Goal: Task Accomplishment & Management: Manage account settings

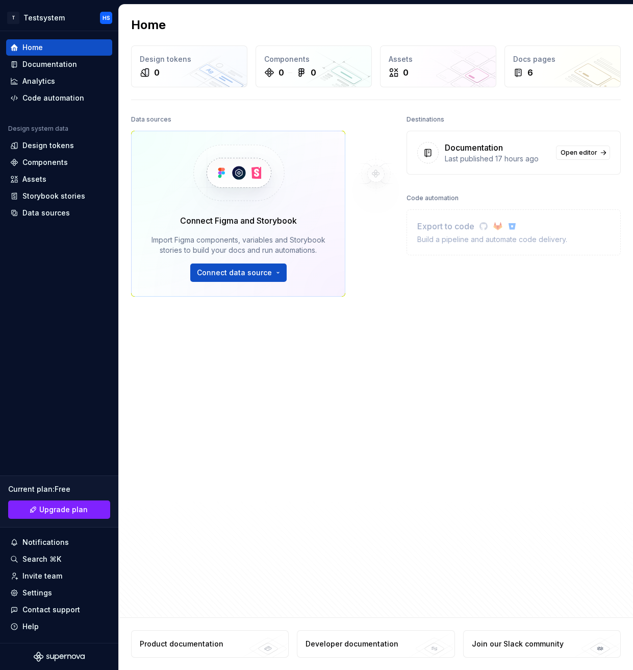
click at [350, 357] on div at bounding box center [376, 313] width 61 height 402
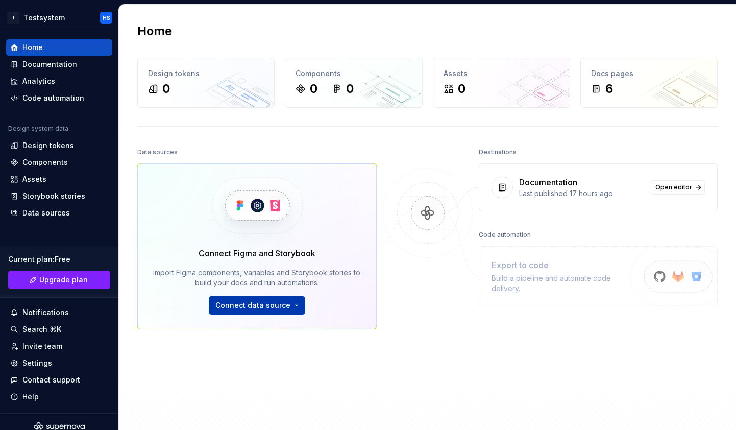
click at [255, 301] on html "T Testsystem HS Home Documentation Analytics Code automation Design system data…" at bounding box center [368, 215] width 736 height 430
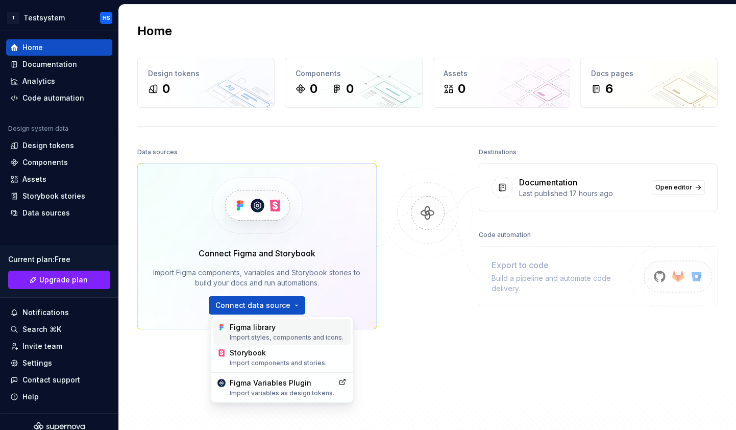
click at [270, 332] on div "Figma library Import styles, components and icons." at bounding box center [288, 331] width 117 height 19
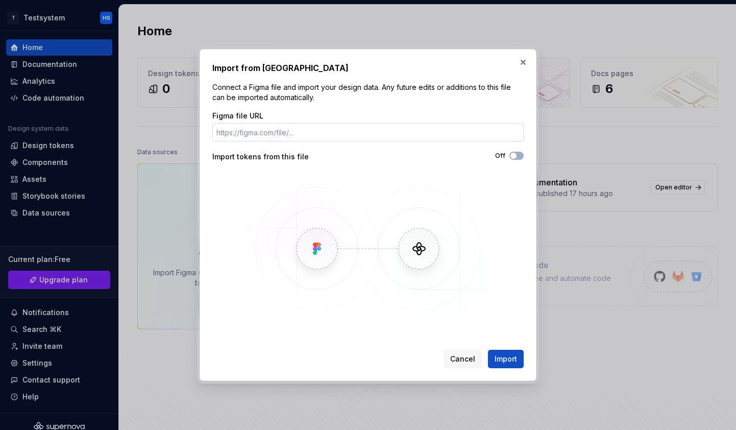
click at [353, 127] on input "Figma file URL" at bounding box center [367, 132] width 311 height 18
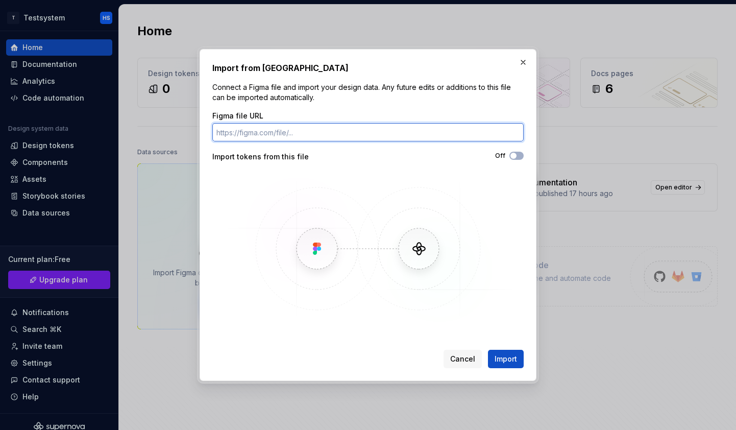
paste input "[URL][DOMAIN_NAME]"
type input "[URL][DOMAIN_NAME]"
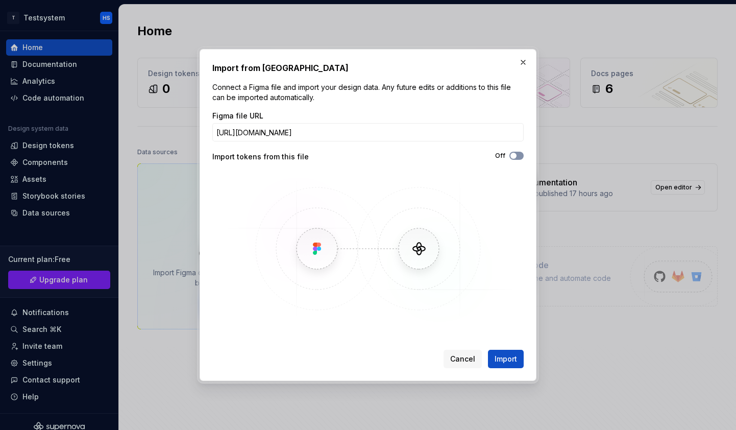
click at [379, 155] on span "button" at bounding box center [513, 156] width 6 height 6
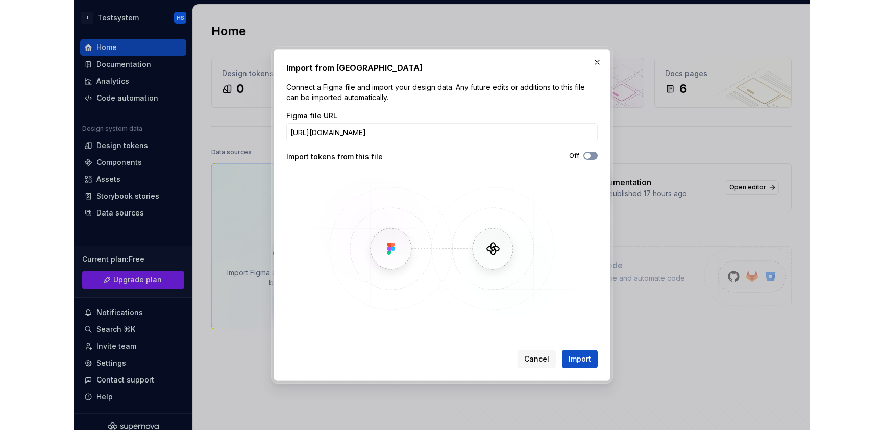
scroll to position [0, 0]
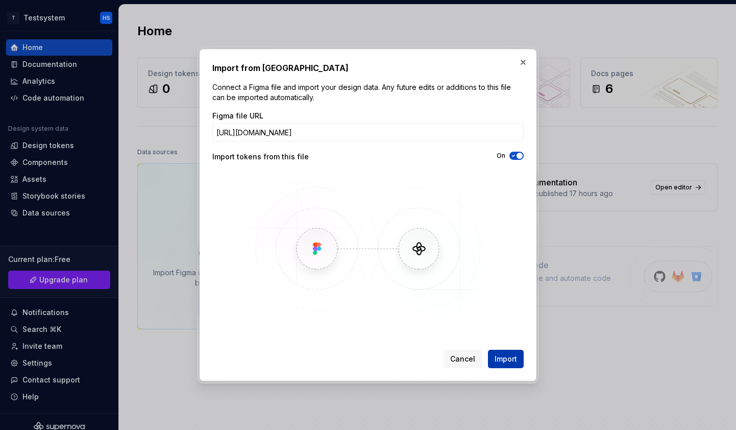
click at [379, 361] on span "Import" at bounding box center [506, 359] width 22 height 10
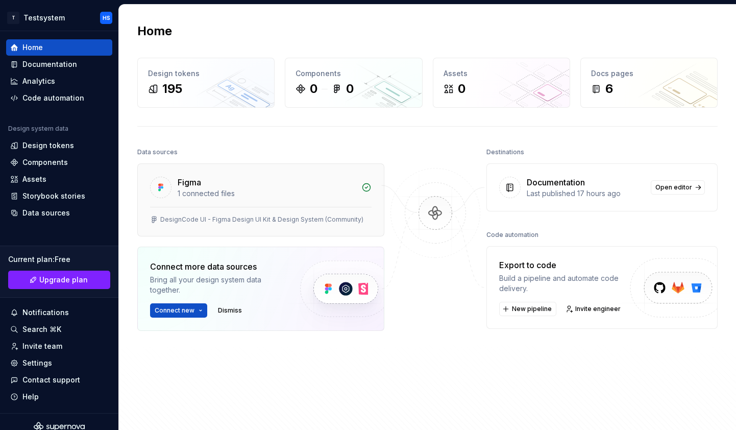
click at [230, 201] on div "Figma 1 connected files" at bounding box center [261, 185] width 246 height 43
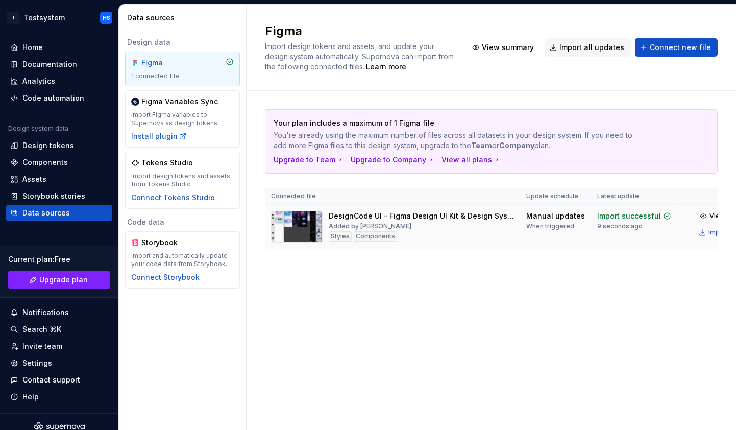
click at [379, 217] on div "DesignCode UI - Figma Design UI Kit & Design System (Community)" at bounding box center [421, 216] width 185 height 10
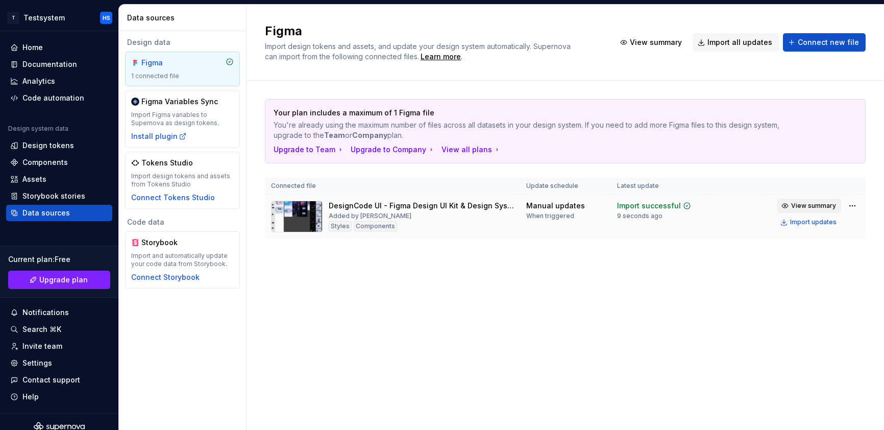
click at [379, 209] on span "View summary" at bounding box center [813, 206] width 45 height 8
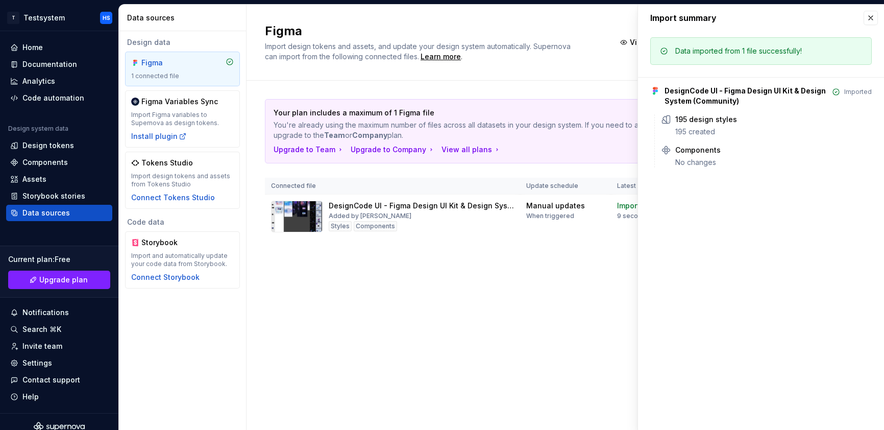
click at [379, 293] on div "Figma Import design tokens and assets, and update your design system automatica…" at bounding box center [566, 217] width 638 height 425
click at [379, 17] on button "button" at bounding box center [871, 18] width 14 height 14
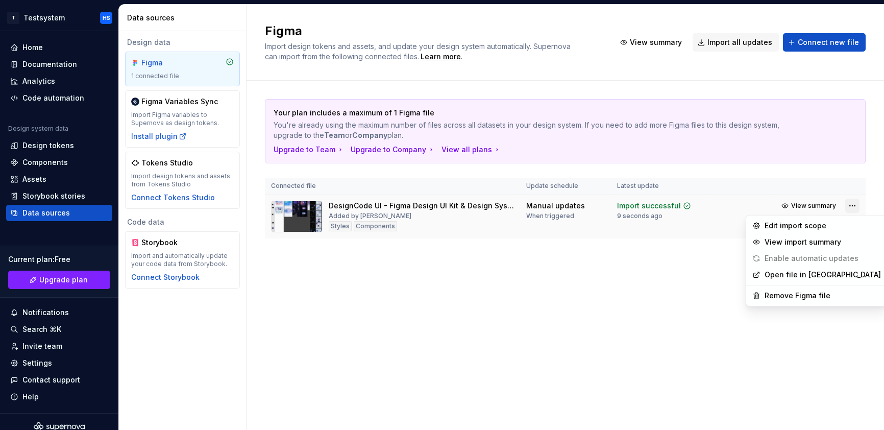
click at [379, 207] on html "T Testsystem HS Home Documentation Analytics Code automation Design system data…" at bounding box center [442, 215] width 884 height 430
click at [379, 238] on div "View import summary" at bounding box center [823, 242] width 116 height 10
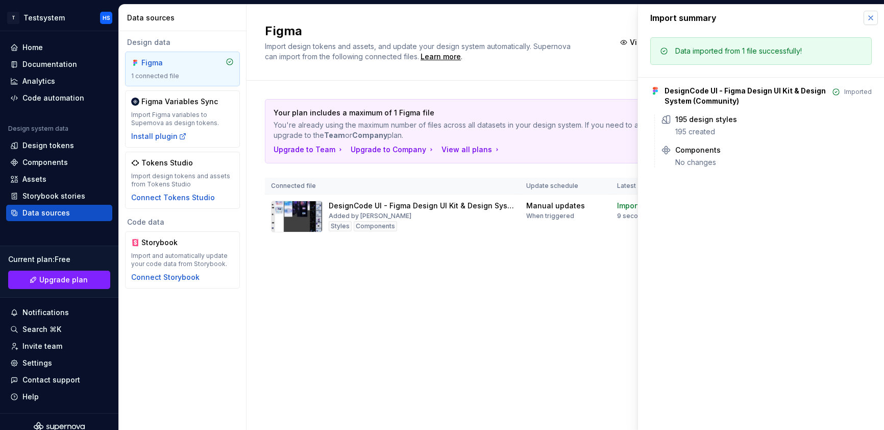
click at [379, 18] on button "button" at bounding box center [871, 18] width 14 height 14
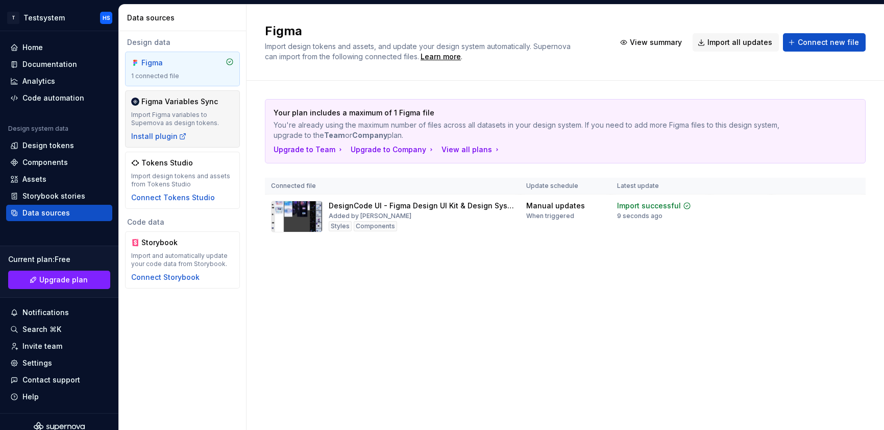
click at [204, 135] on div "Figma Variables Sync Import Figma variables to Supernova as design tokens. Inst…" at bounding box center [182, 118] width 103 height 45
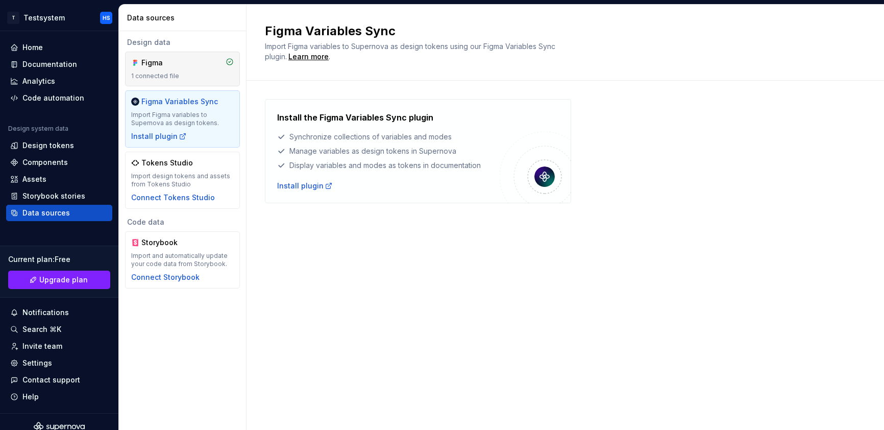
click at [189, 69] on div "Figma 1 connected file" at bounding box center [182, 69] width 103 height 22
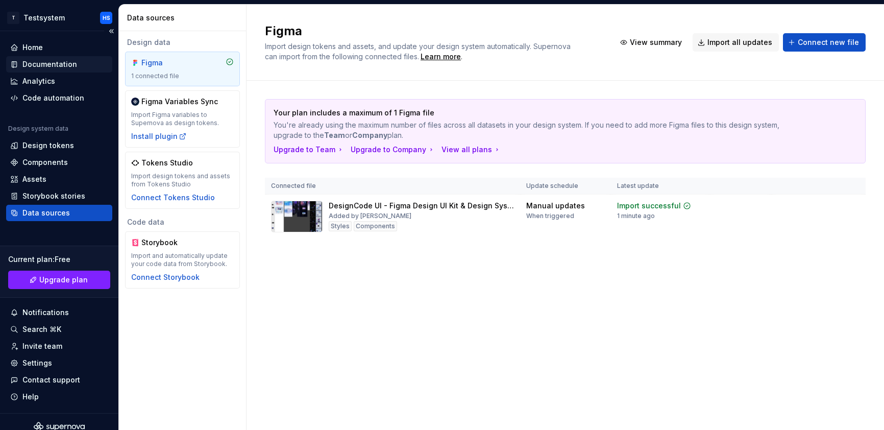
click at [46, 66] on div "Documentation" at bounding box center [49, 64] width 55 height 10
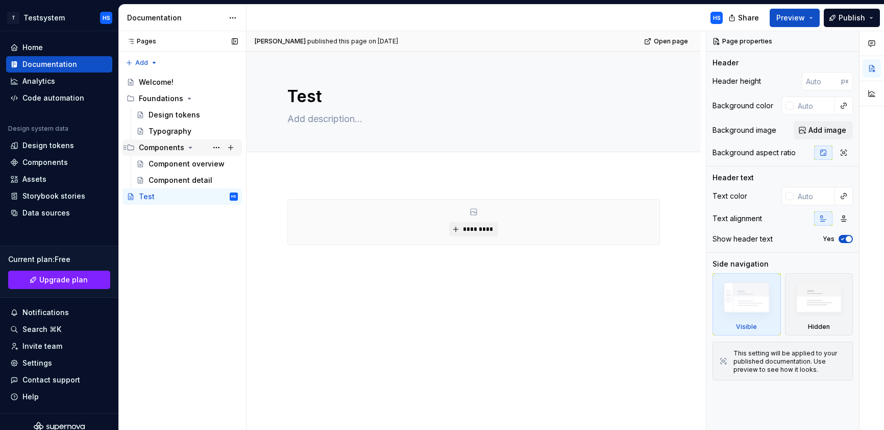
click at [173, 147] on div "Components" at bounding box center [161, 147] width 45 height 10
click at [182, 168] on div "Component overview" at bounding box center [178, 164] width 59 height 10
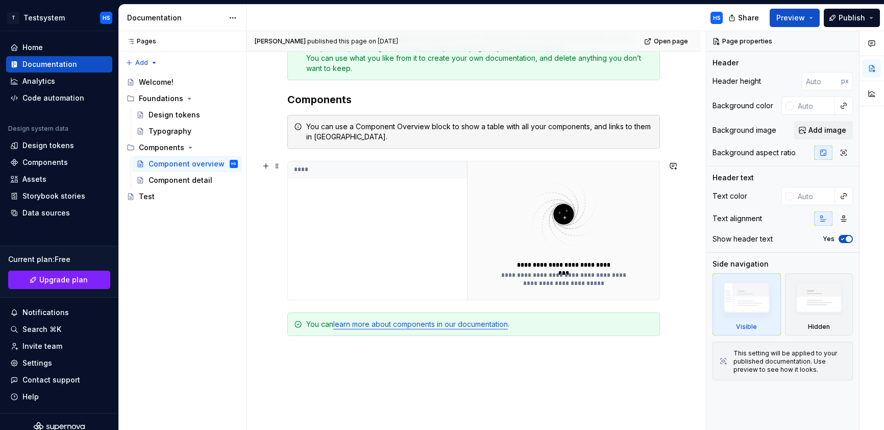
scroll to position [175, 0]
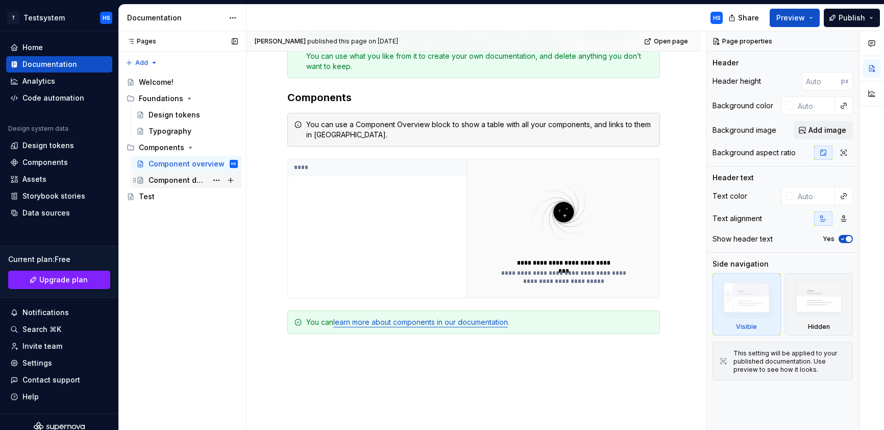
click at [199, 181] on div "Component detail" at bounding box center [178, 180] width 59 height 10
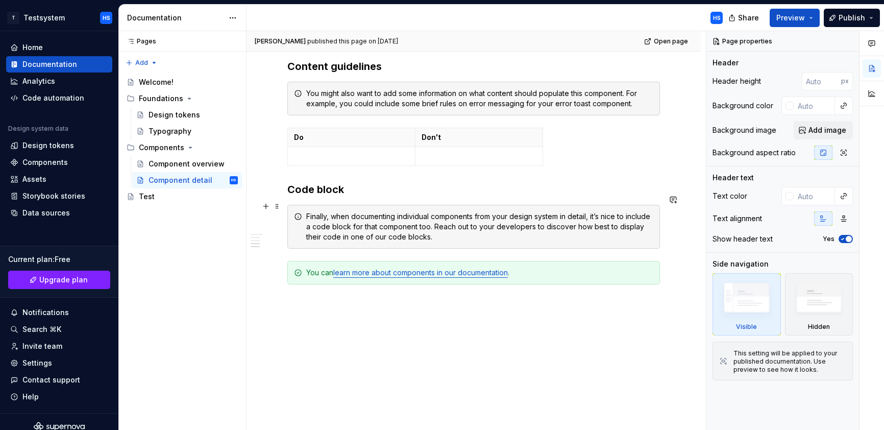
scroll to position [728, 0]
click at [175, 112] on div "Design tokens" at bounding box center [175, 115] width 52 height 10
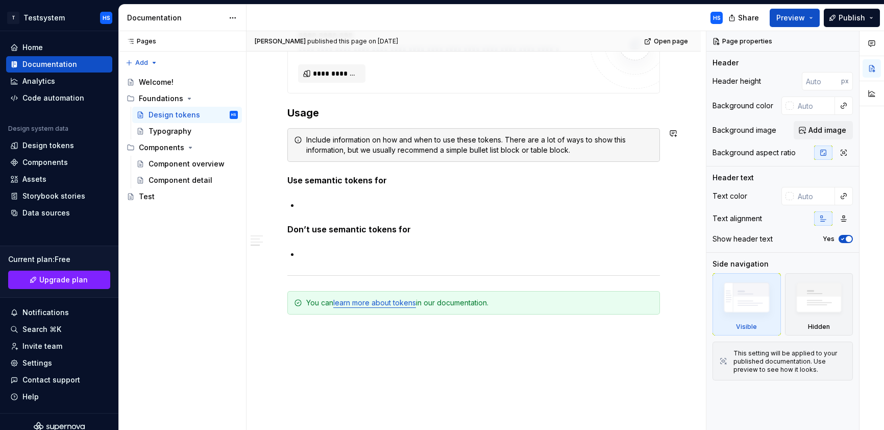
scroll to position [839, 0]
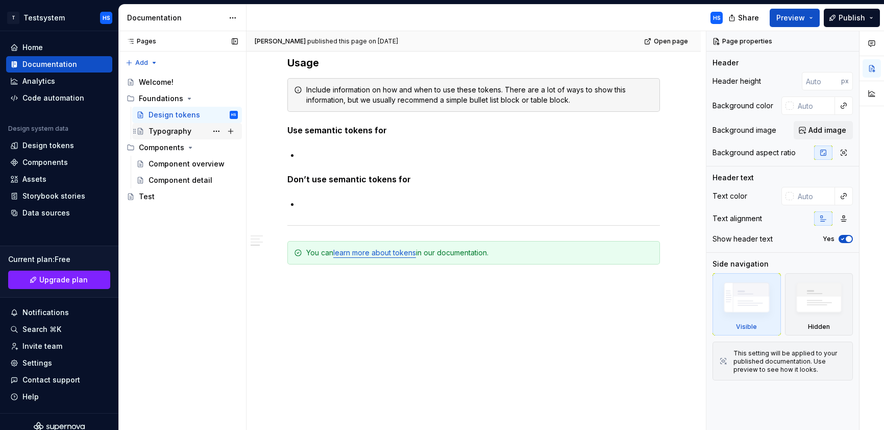
click at [178, 128] on div "Typography" at bounding box center [170, 131] width 43 height 10
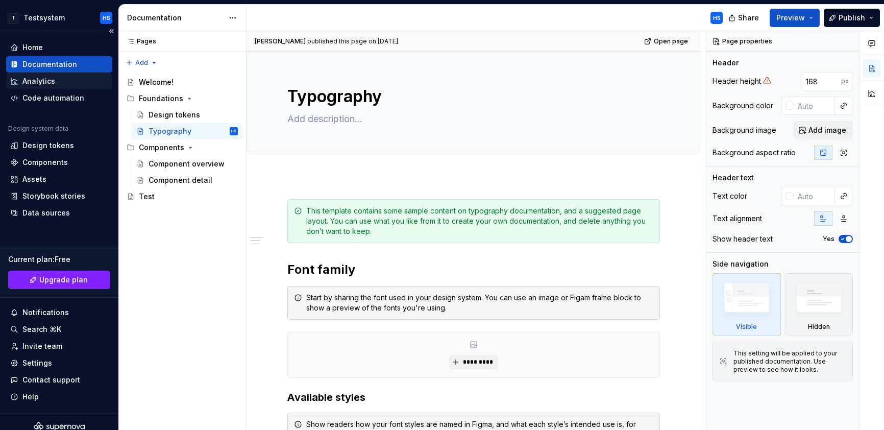
click at [48, 79] on div "Analytics" at bounding box center [38, 81] width 33 height 10
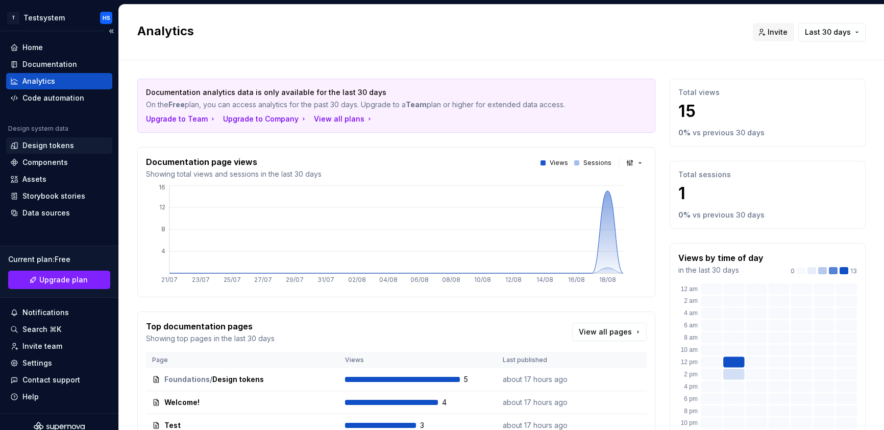
click at [58, 147] on div "Design tokens" at bounding box center [48, 145] width 52 height 10
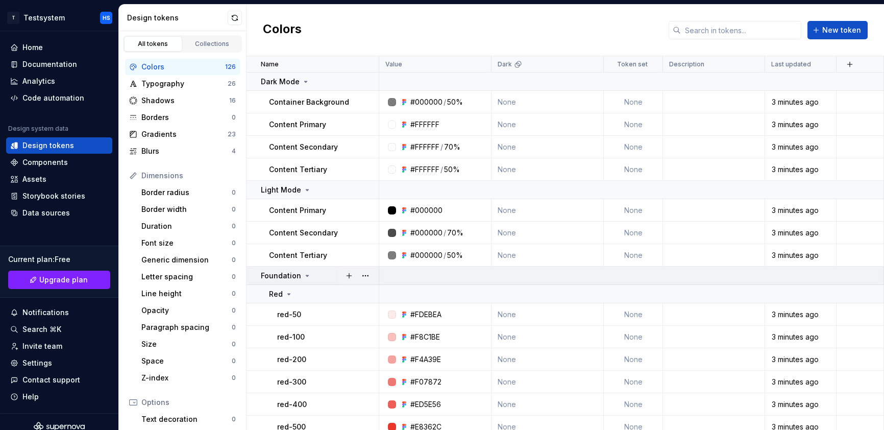
click at [308, 277] on icon at bounding box center [307, 276] width 8 height 8
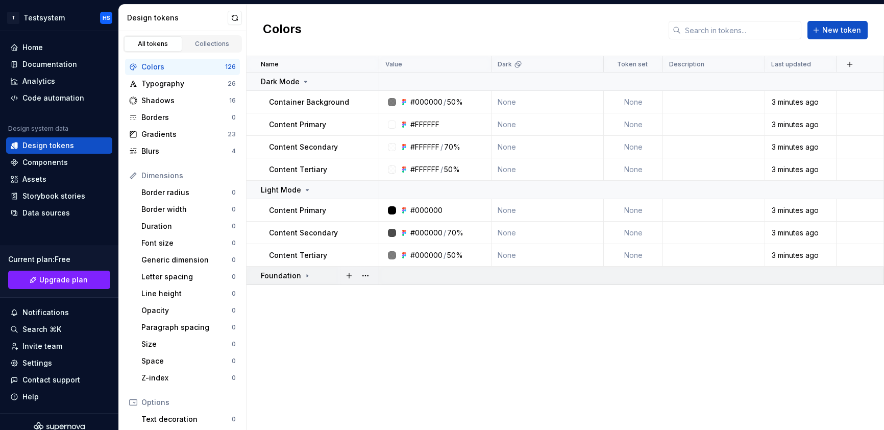
click at [308, 277] on icon at bounding box center [307, 276] width 8 height 8
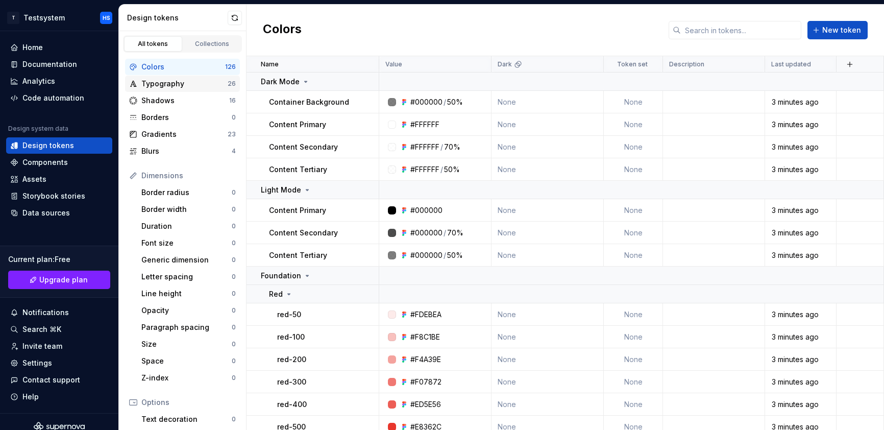
click at [186, 85] on div "Typography" at bounding box center [184, 84] width 86 height 10
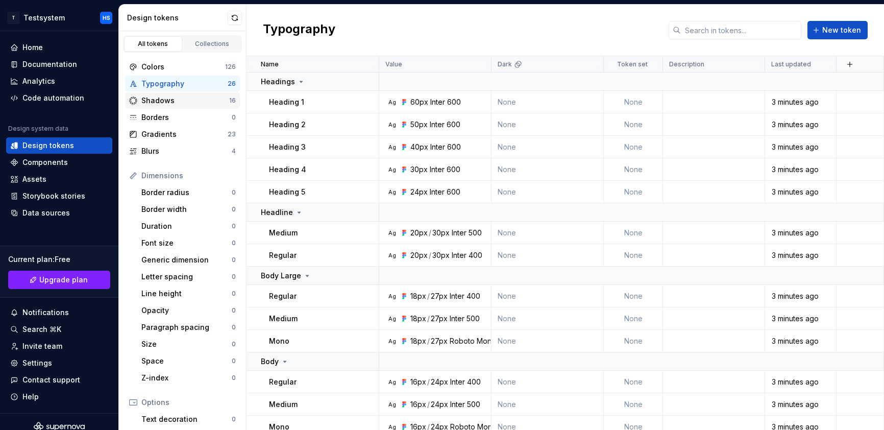
click at [181, 104] on div "Shadows" at bounding box center [185, 100] width 88 height 10
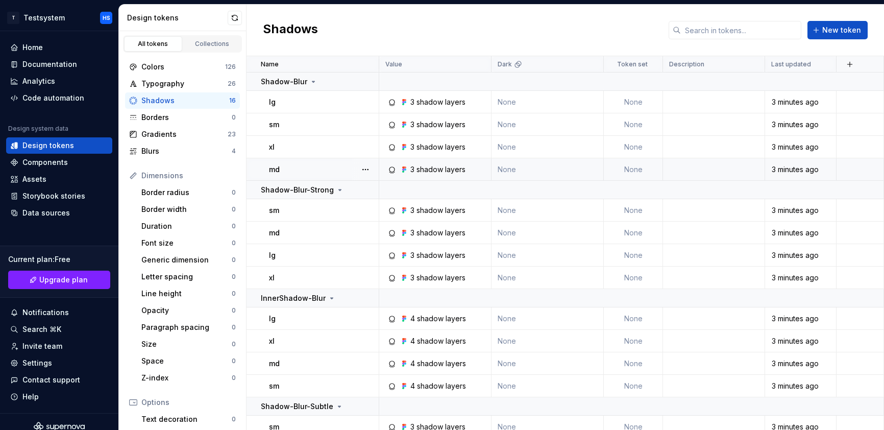
scroll to position [76, 0]
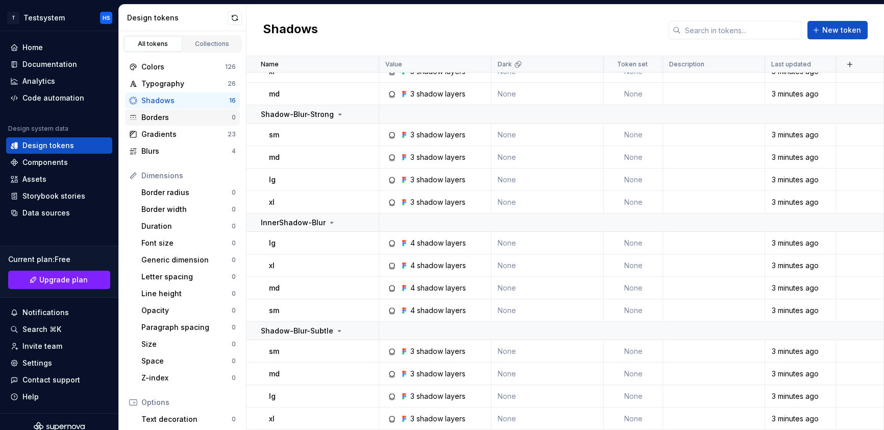
click at [184, 117] on div "Borders" at bounding box center [186, 117] width 90 height 10
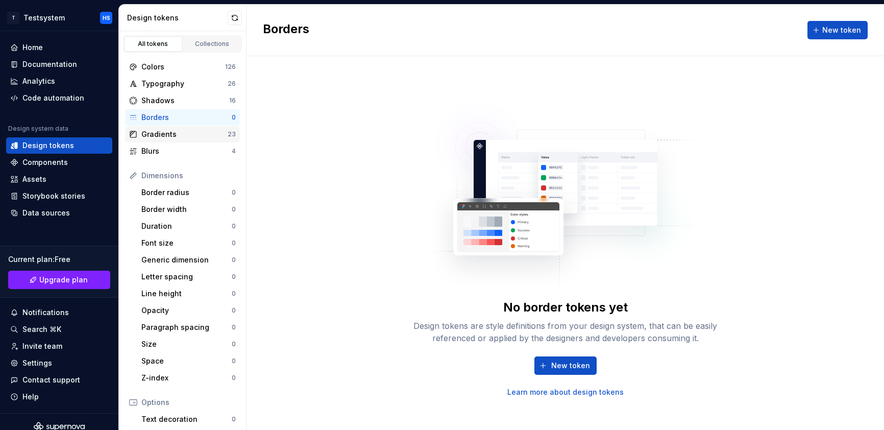
click at [181, 129] on div "Gradients" at bounding box center [184, 134] width 86 height 10
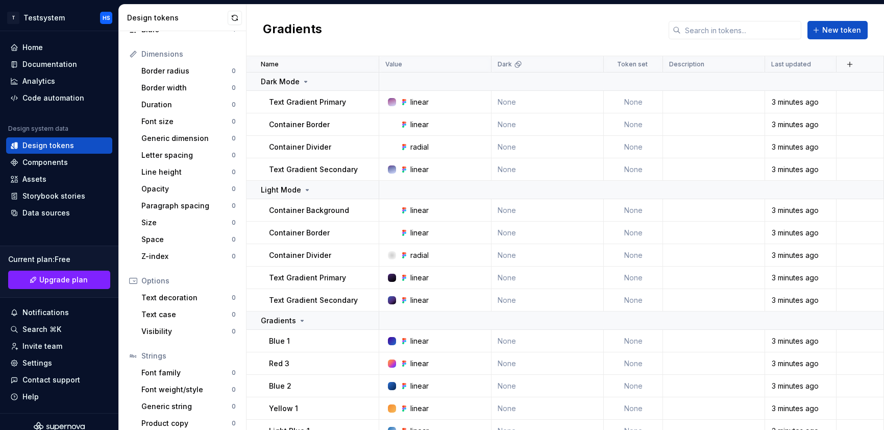
scroll to position [129, 0]
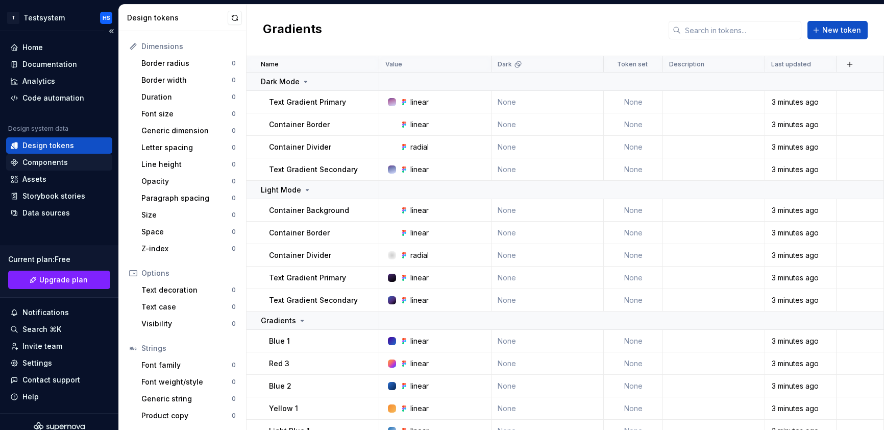
click at [64, 162] on div "Components" at bounding box center [44, 162] width 45 height 10
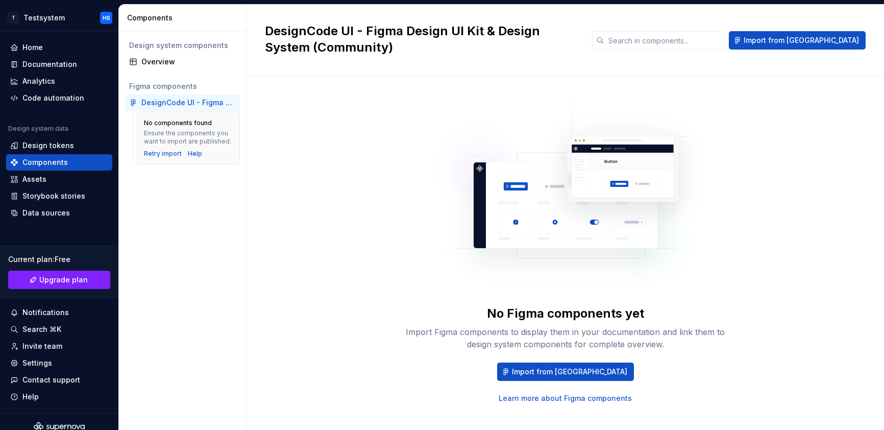
click at [189, 103] on div "DesignCode UI - Figma Design UI Kit & Design System (Community)" at bounding box center [188, 102] width 94 height 10
click at [379, 373] on span "Import from [GEOGRAPHIC_DATA]" at bounding box center [569, 372] width 115 height 10
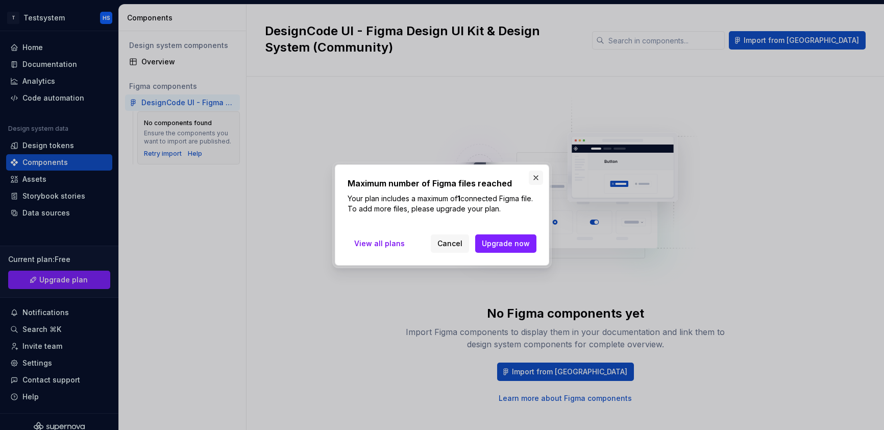
click at [379, 180] on button "button" at bounding box center [536, 177] width 14 height 14
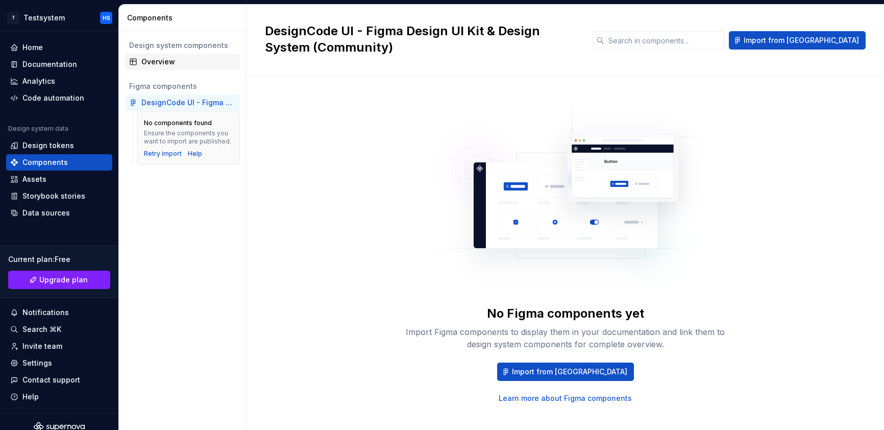
click at [163, 63] on div "Overview" at bounding box center [188, 62] width 94 height 10
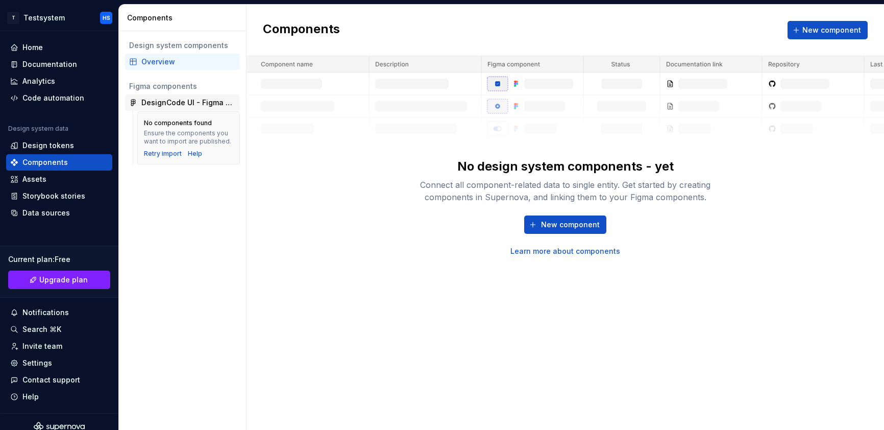
click at [174, 99] on div "DesignCode UI - Figma Design UI Kit & Design System (Community)" at bounding box center [188, 102] width 94 height 10
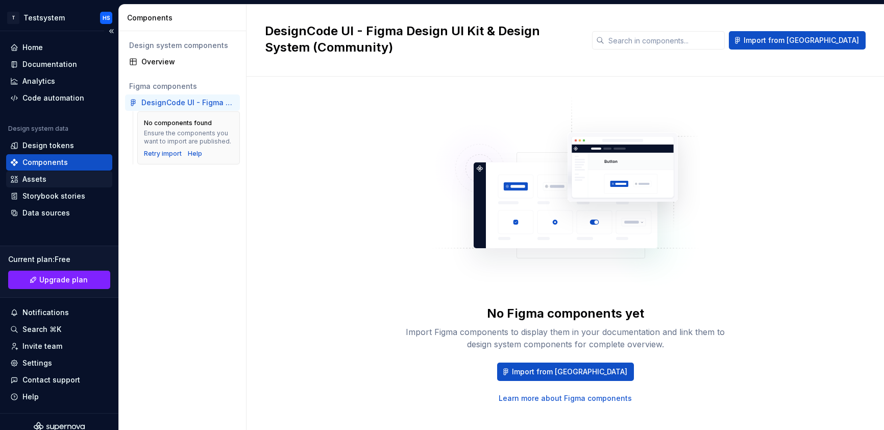
click at [37, 178] on div "Assets" at bounding box center [34, 179] width 24 height 10
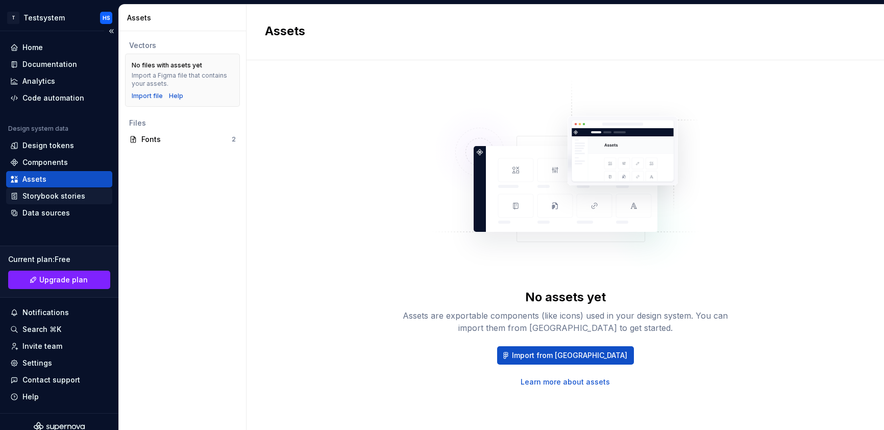
click at [76, 196] on div "Storybook stories" at bounding box center [53, 196] width 63 height 10
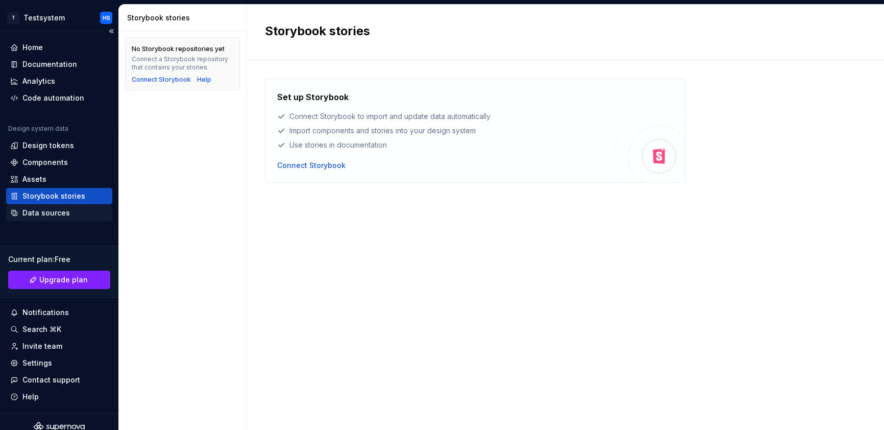
click at [56, 213] on div "Data sources" at bounding box center [45, 213] width 47 height 10
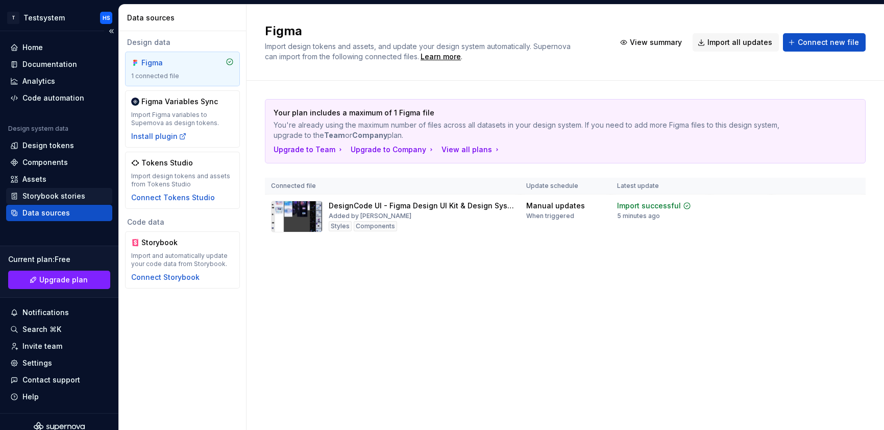
click at [57, 191] on div "Storybook stories" at bounding box center [53, 196] width 63 height 10
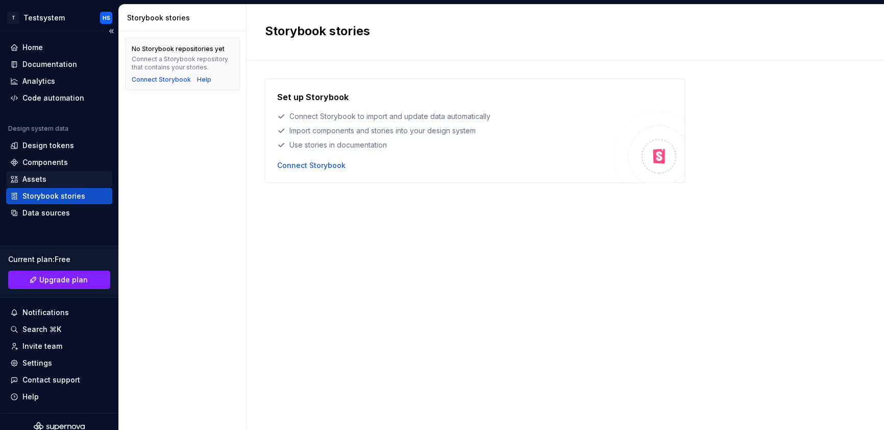
click at [58, 178] on div "Assets" at bounding box center [59, 179] width 98 height 10
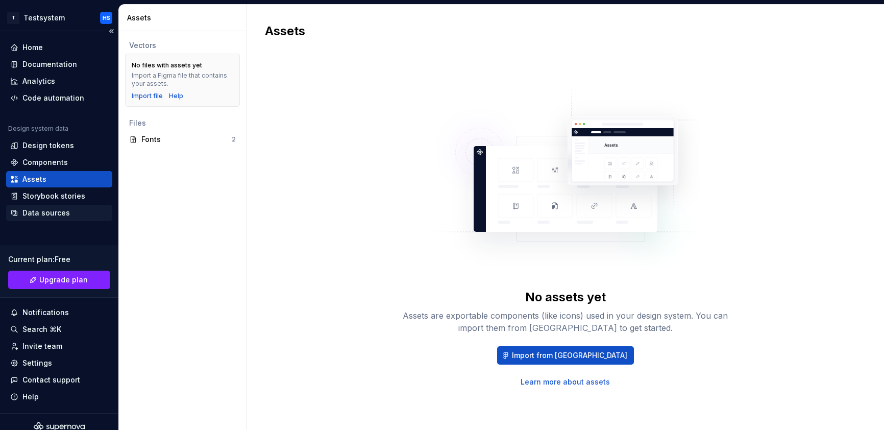
click at [59, 210] on div "Data sources" at bounding box center [45, 213] width 47 height 10
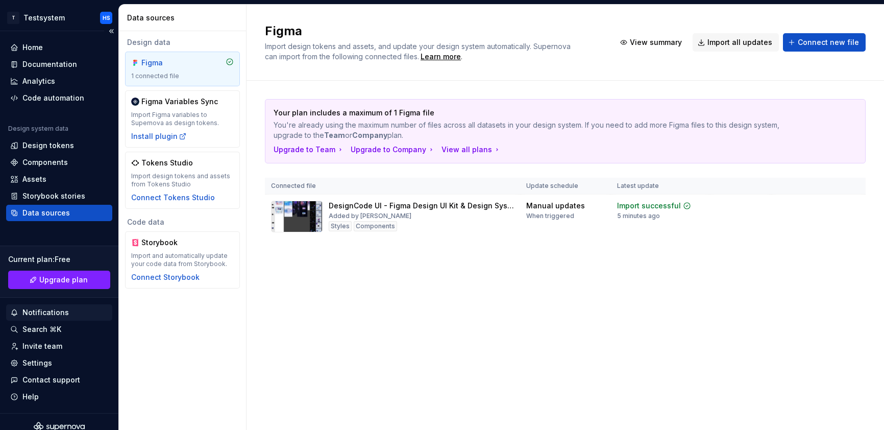
click at [59, 316] on div "Notifications" at bounding box center [45, 312] width 46 height 10
click at [58, 338] on html "T Testsystem HS Home Documentation Analytics Code automation Design system data…" at bounding box center [442, 215] width 884 height 430
click at [62, 327] on div "Search ⌘K" at bounding box center [59, 329] width 98 height 10
click at [60, 361] on div "Settings" at bounding box center [59, 363] width 98 height 10
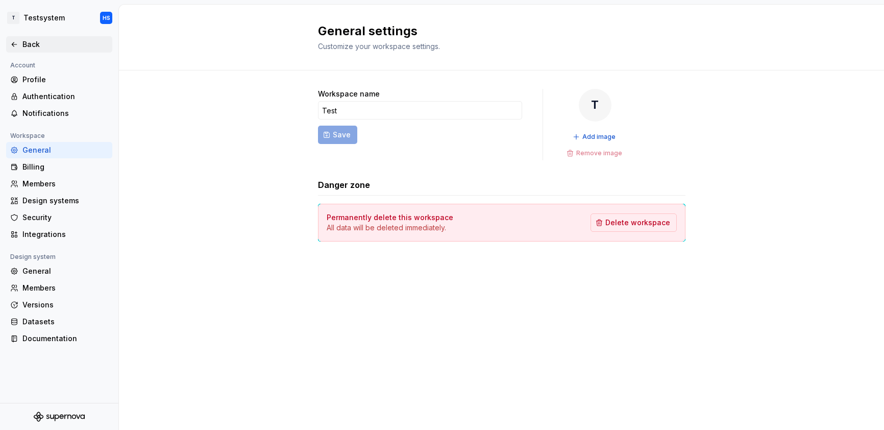
click at [47, 38] on div "Back" at bounding box center [59, 44] width 106 height 16
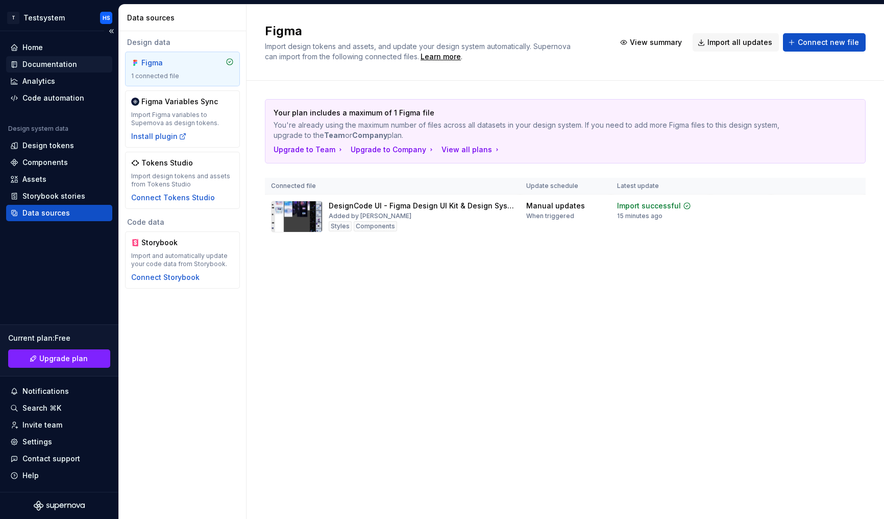
click at [62, 63] on div "Documentation" at bounding box center [49, 64] width 55 height 10
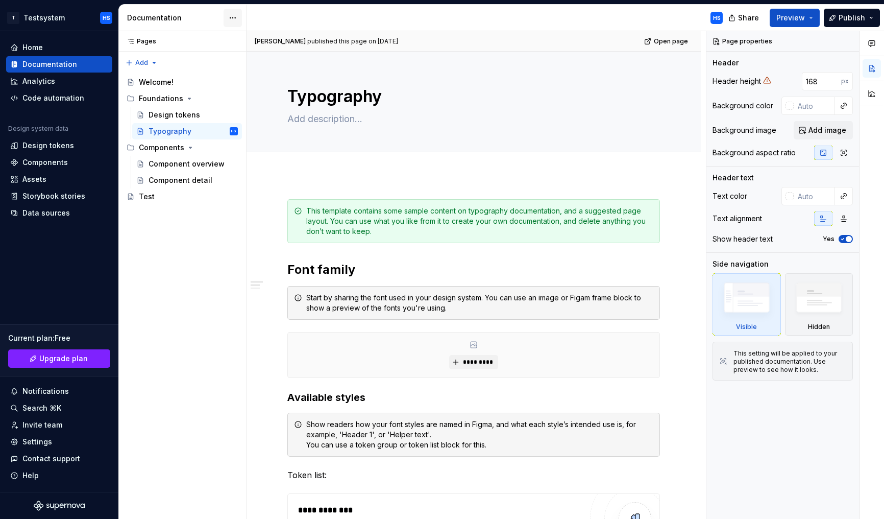
click at [237, 18] on html "T Testsystem HS Home Documentation Analytics Code automation Design system data…" at bounding box center [442, 259] width 884 height 519
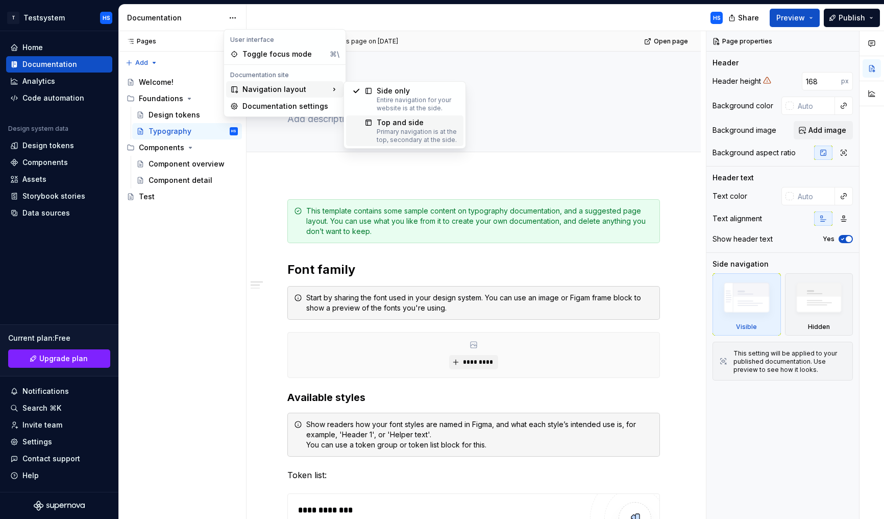
click at [379, 124] on div "Top and side" at bounding box center [417, 122] width 81 height 10
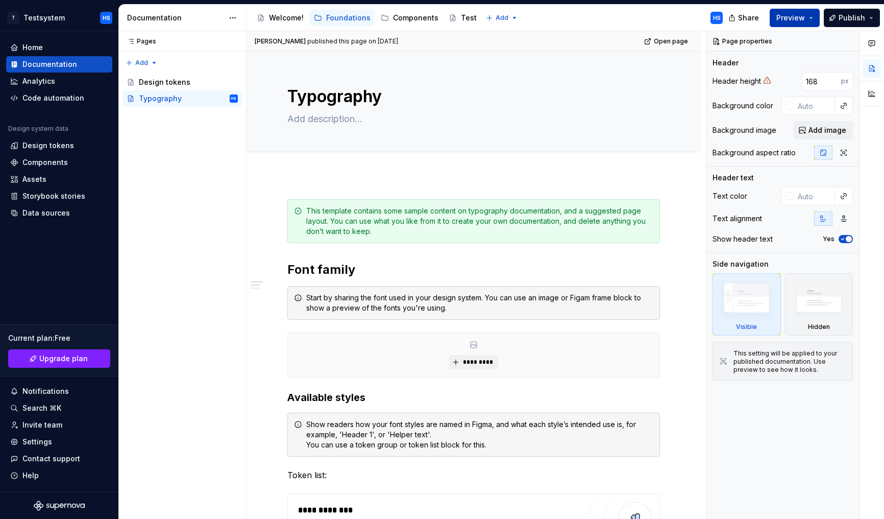
click at [379, 18] on button "Preview" at bounding box center [795, 18] width 50 height 18
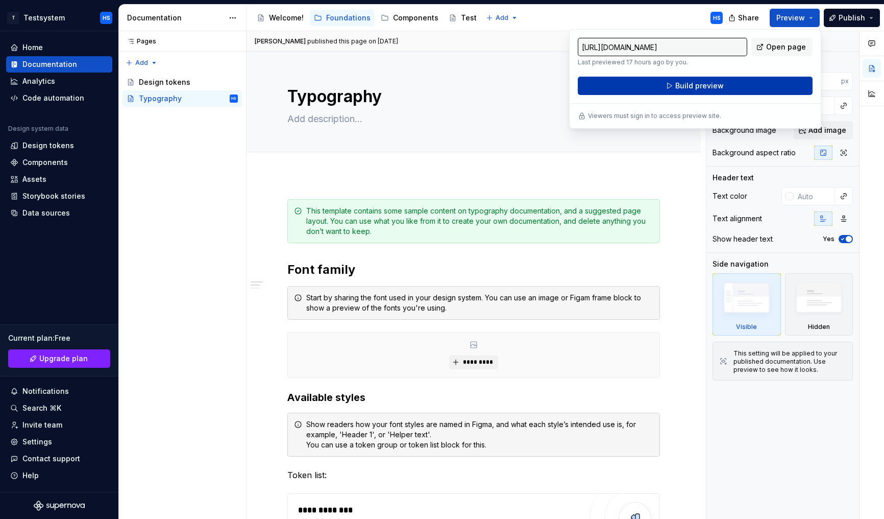
click at [379, 87] on span "Build preview" at bounding box center [699, 86] width 48 height 10
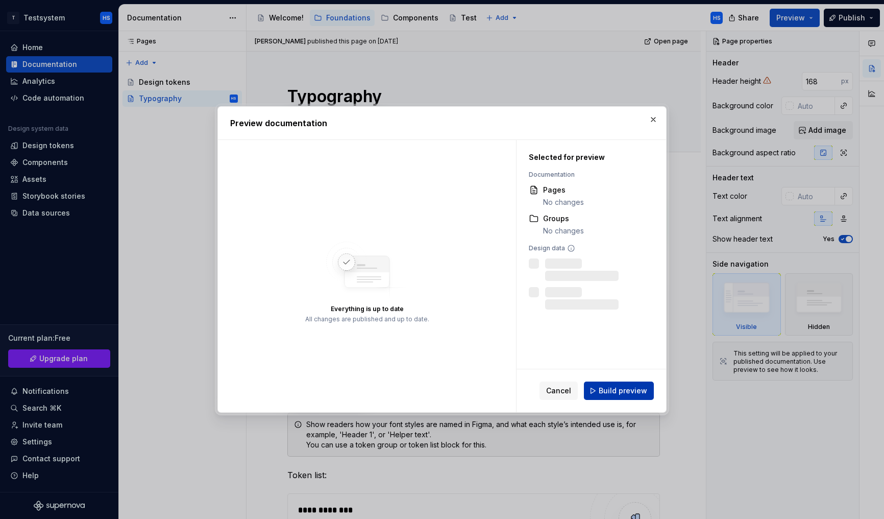
click at [379, 393] on span "Build preview" at bounding box center [623, 390] width 48 height 10
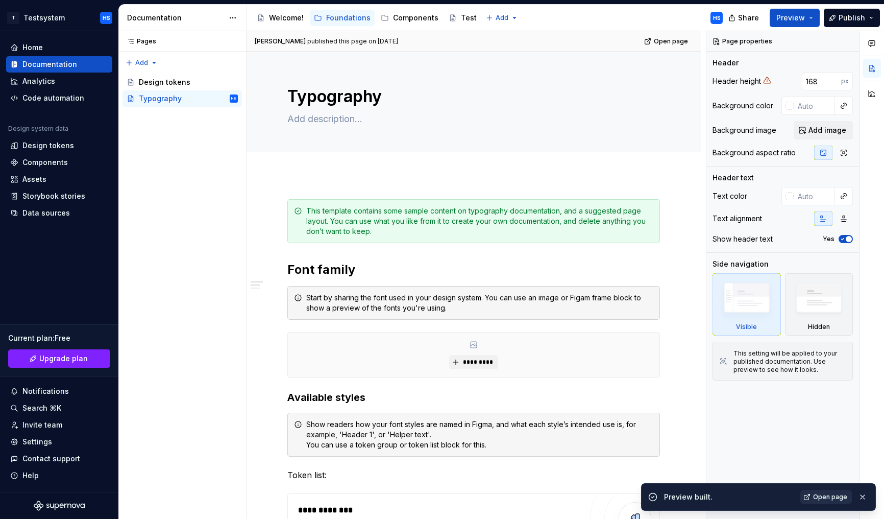
click at [379, 429] on span "Open page" at bounding box center [830, 497] width 34 height 8
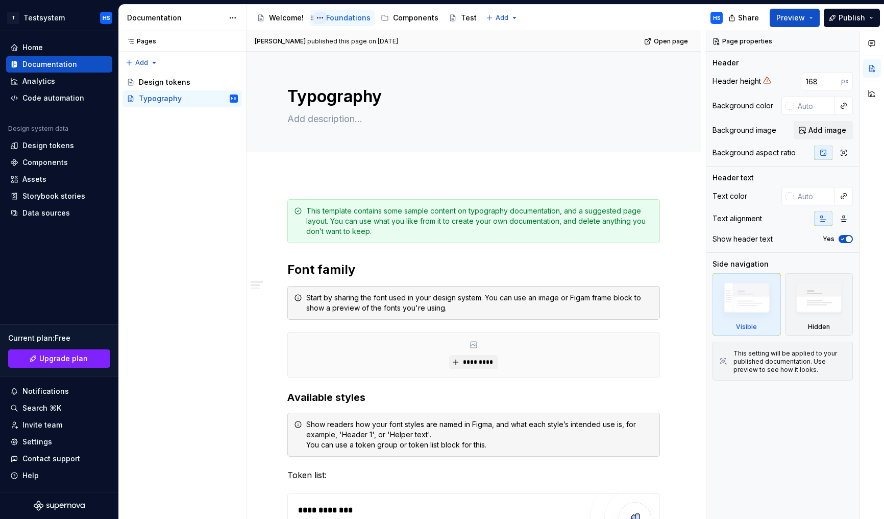
click at [321, 17] on button "Page tree" at bounding box center [320, 18] width 12 height 12
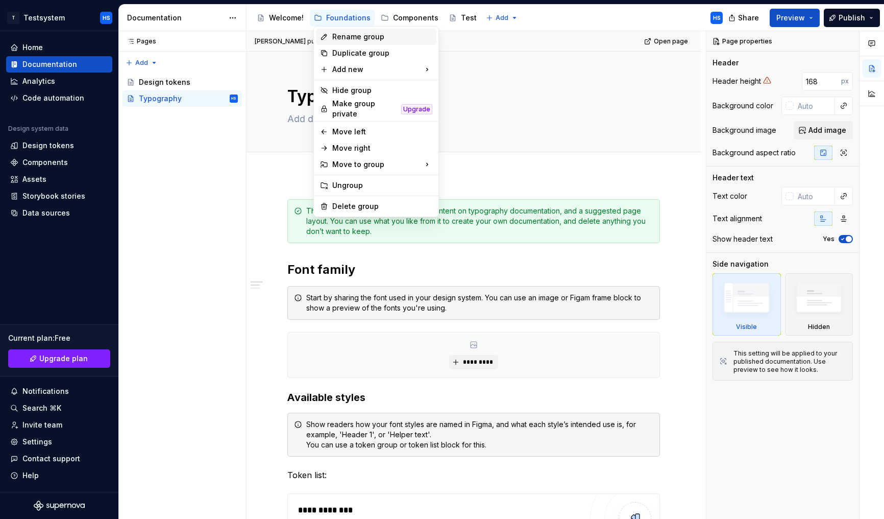
click at [342, 38] on div "Rename group" at bounding box center [382, 37] width 100 height 10
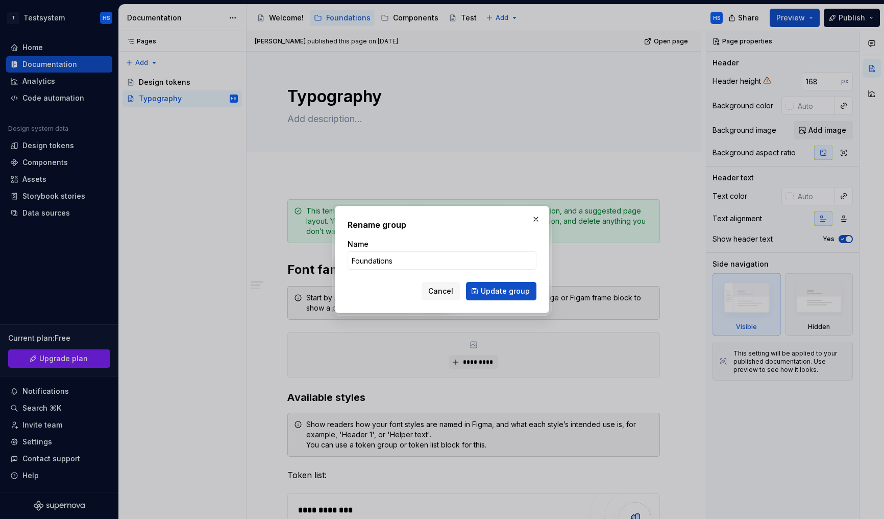
type textarea "*"
type input "Brand"
click button "Update group" at bounding box center [501, 291] width 70 height 18
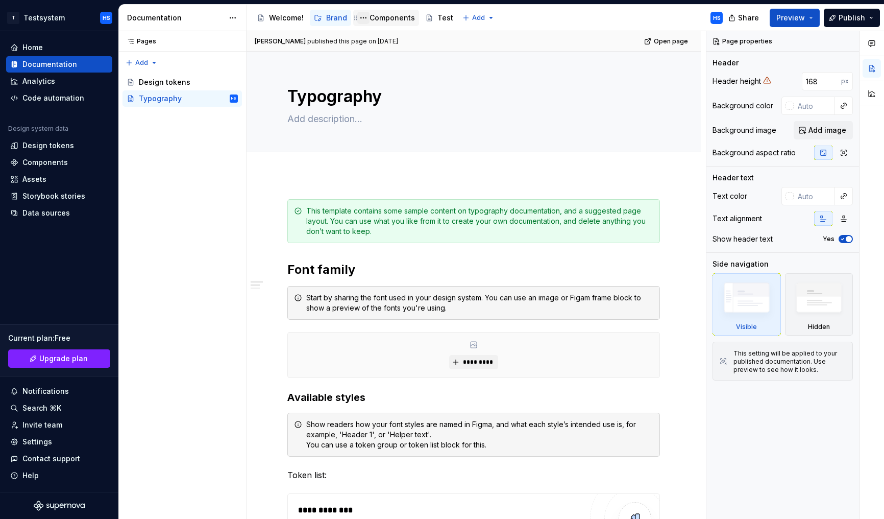
click at [365, 16] on button "Page tree" at bounding box center [363, 18] width 12 height 12
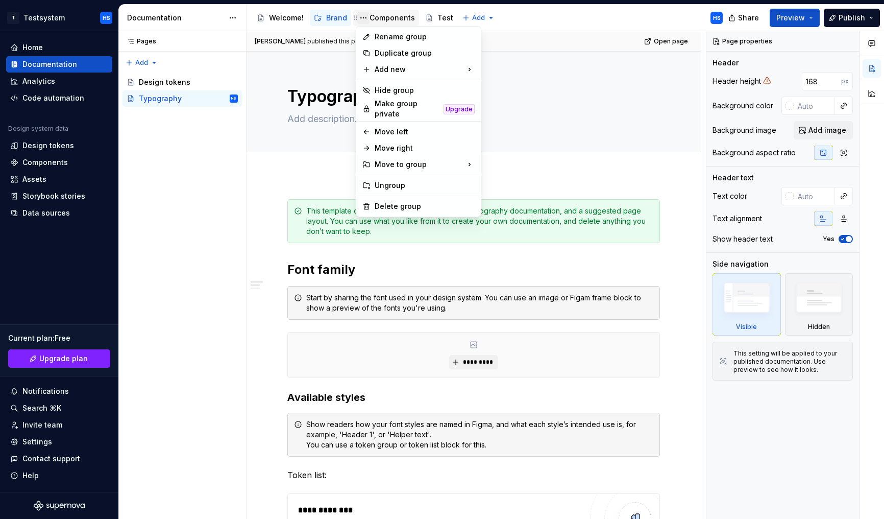
type textarea "*"
click at [379, 37] on div "Rename group" at bounding box center [425, 37] width 100 height 10
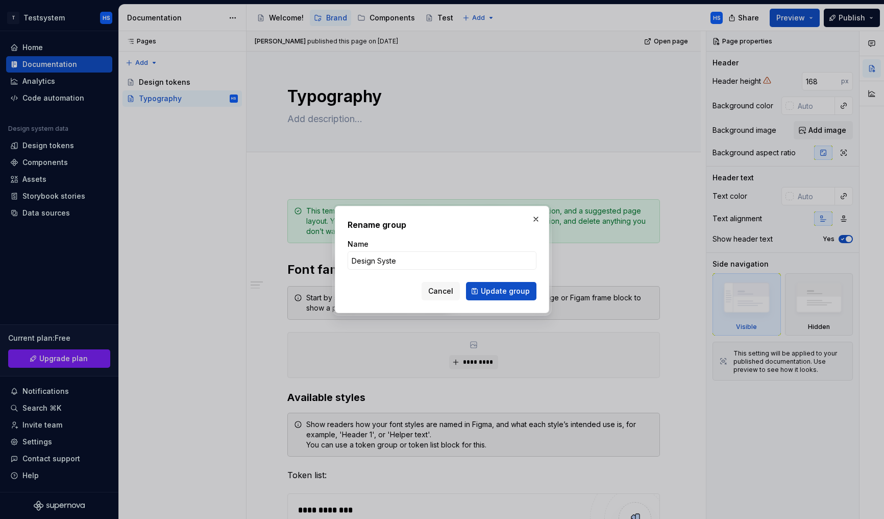
type input "Design System"
click button "Update group" at bounding box center [501, 291] width 70 height 18
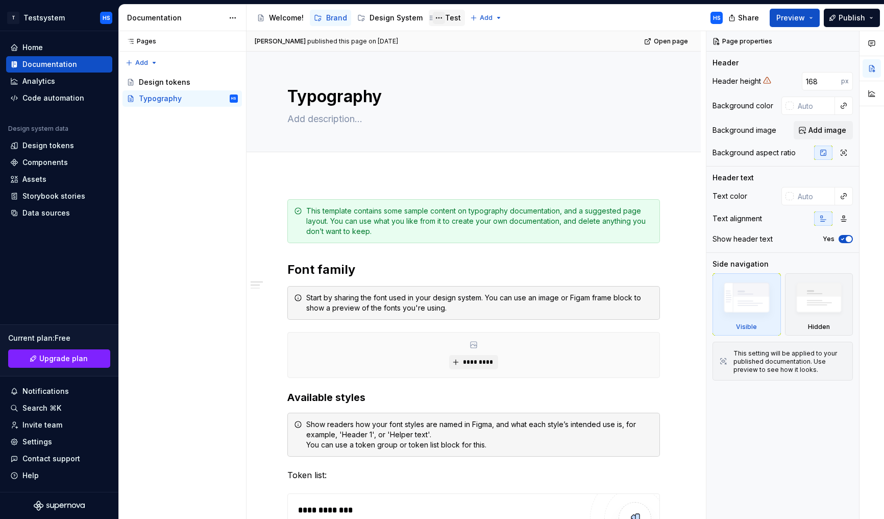
click at [379, 18] on button "Page tree" at bounding box center [439, 18] width 12 height 12
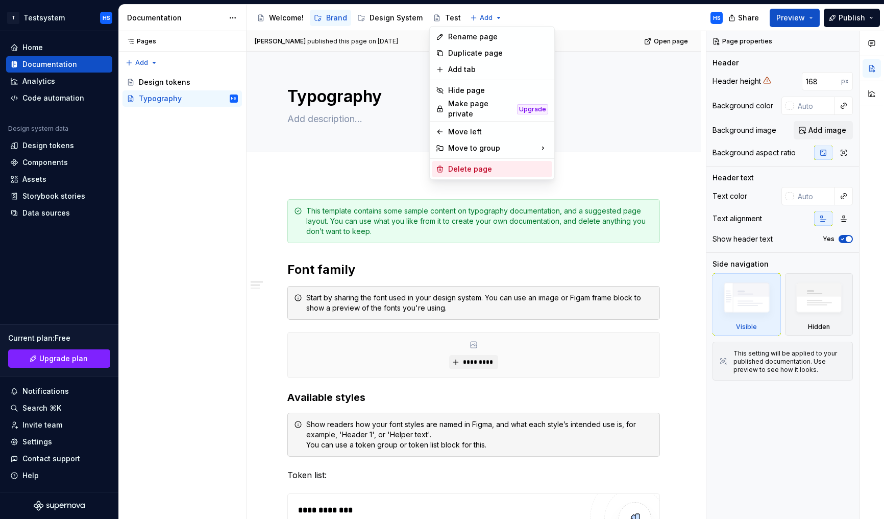
click at [379, 164] on div "Delete page" at bounding box center [498, 169] width 100 height 10
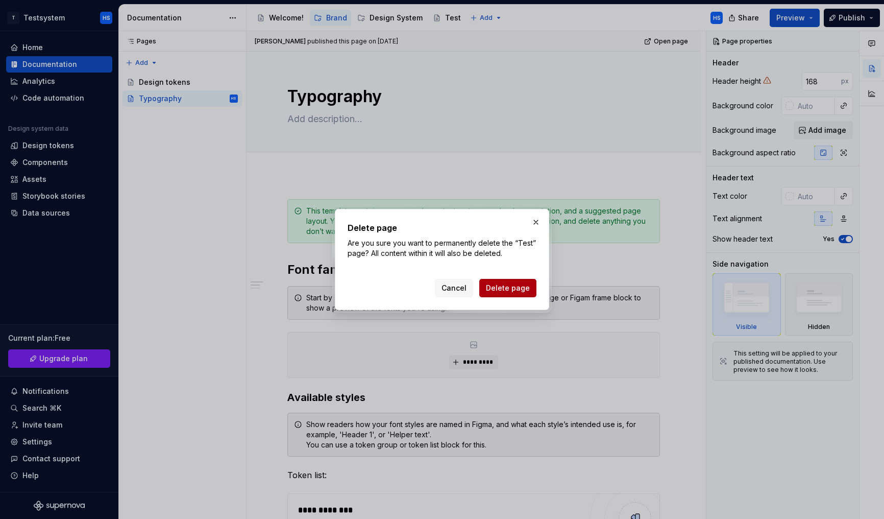
click at [379, 285] on span "Delete page" at bounding box center [508, 288] width 44 height 10
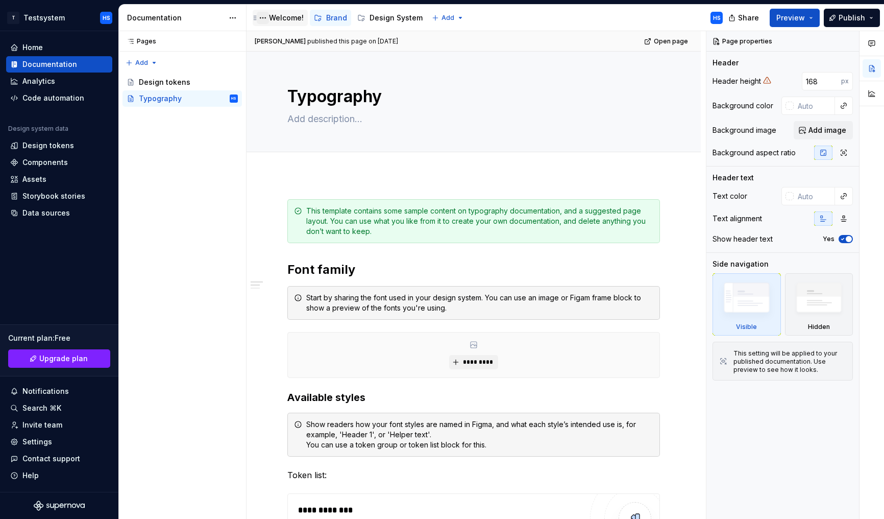
click at [266, 16] on button "Page tree" at bounding box center [263, 18] width 12 height 12
type textarea "*"
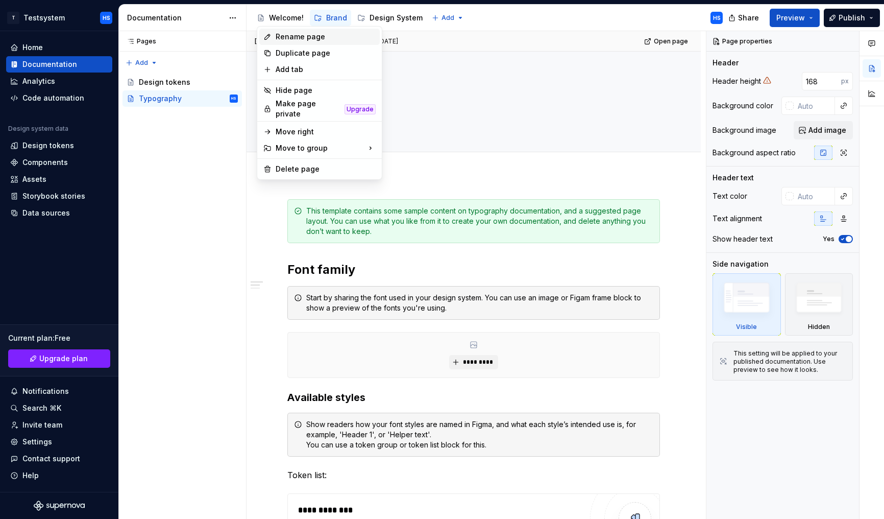
click at [283, 35] on div "Rename page" at bounding box center [326, 37] width 100 height 10
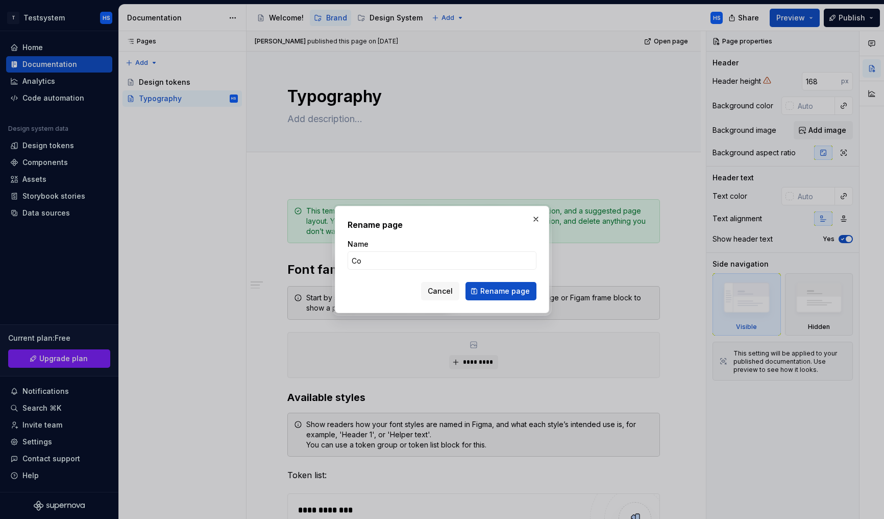
type input "C"
type input "A"
type input "Get Started"
click at [379, 289] on span "Rename page" at bounding box center [505, 291] width 50 height 10
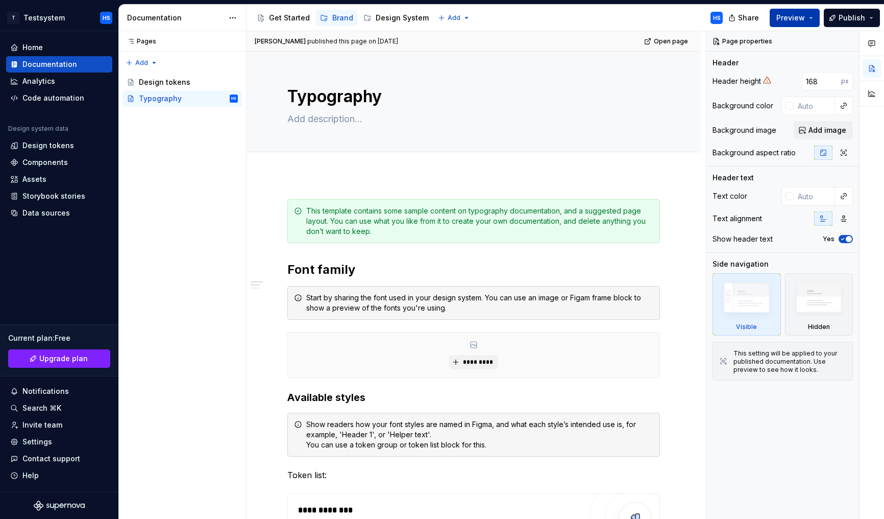
click at [379, 21] on span "Preview" at bounding box center [790, 18] width 29 height 10
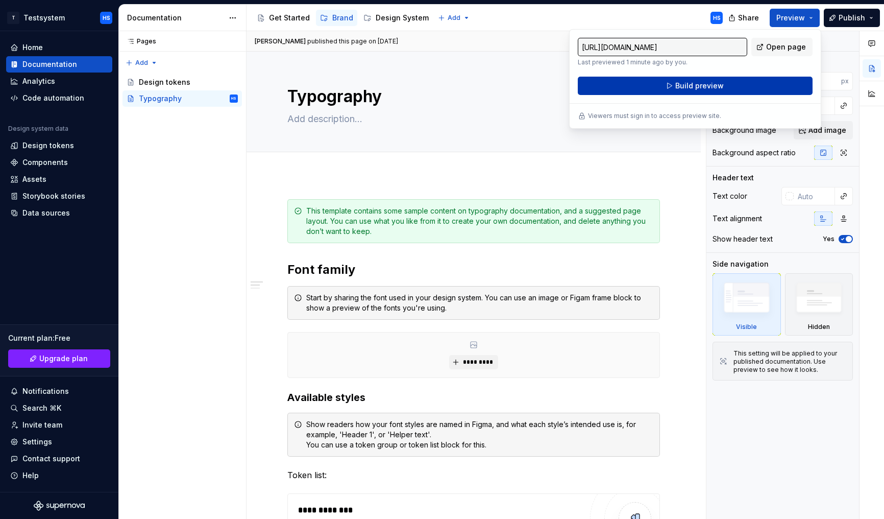
click at [379, 84] on span "Build preview" at bounding box center [699, 86] width 48 height 10
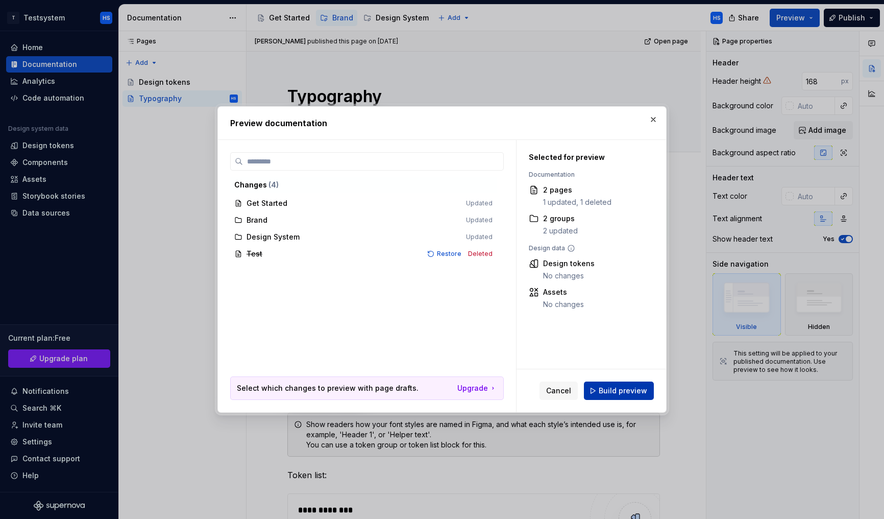
click at [379, 391] on span "Build preview" at bounding box center [623, 390] width 48 height 10
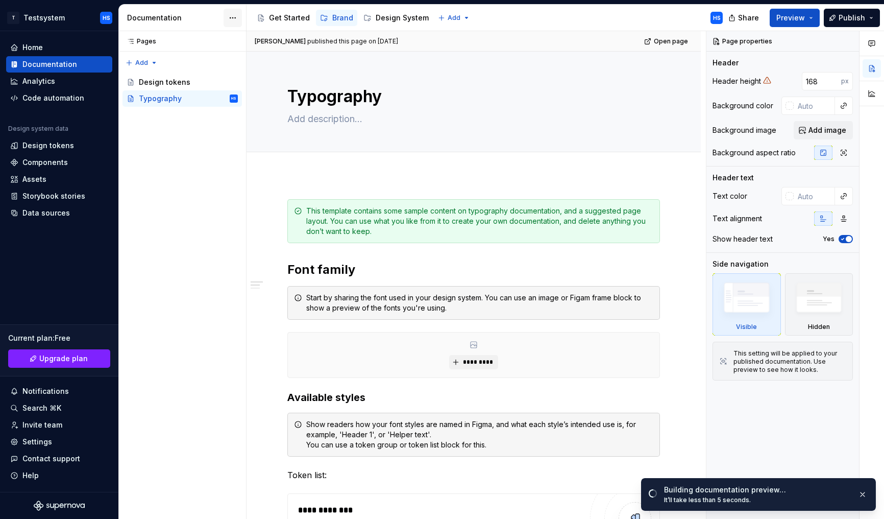
click at [226, 21] on html "T Testsystem HS Home Documentation Analytics Code automation Design system data…" at bounding box center [442, 259] width 884 height 519
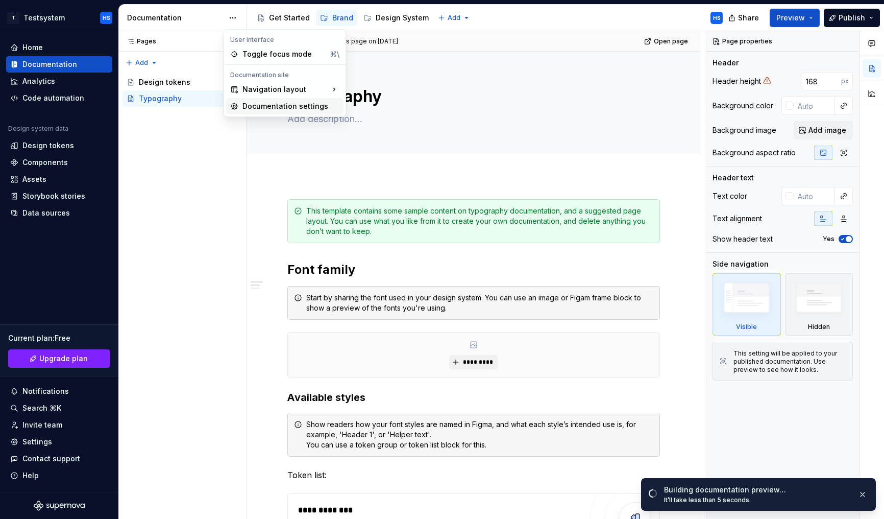
click at [296, 105] on div "Documentation settings" at bounding box center [290, 106] width 97 height 10
type textarea "*"
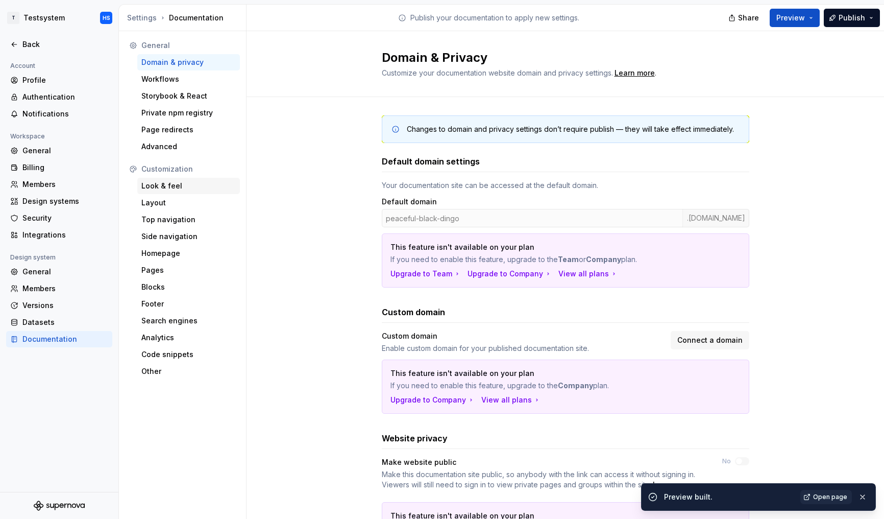
click at [181, 187] on div "Look & feel" at bounding box center [188, 186] width 94 height 10
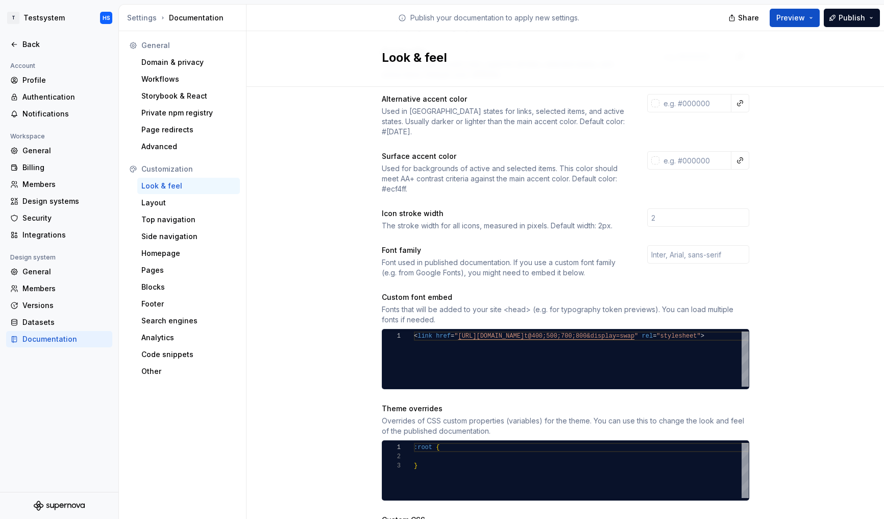
scroll to position [196, 0]
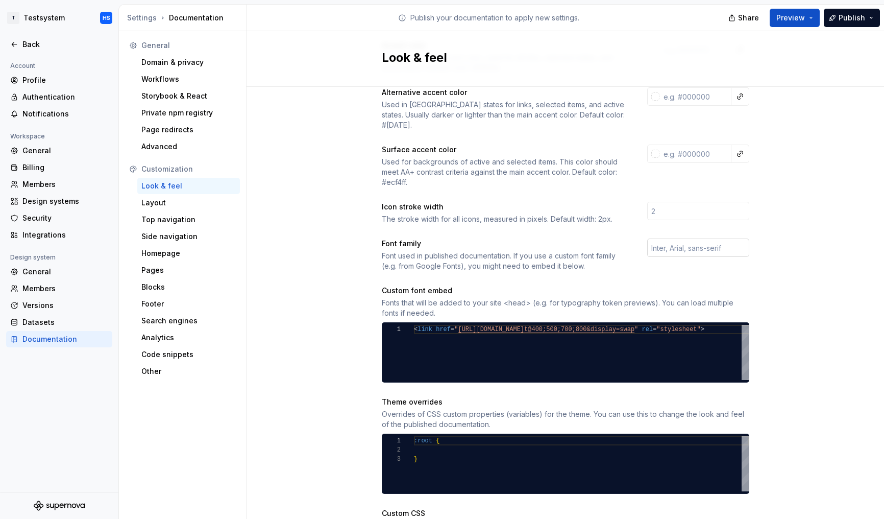
click at [379, 238] on input "text" at bounding box center [698, 247] width 102 height 18
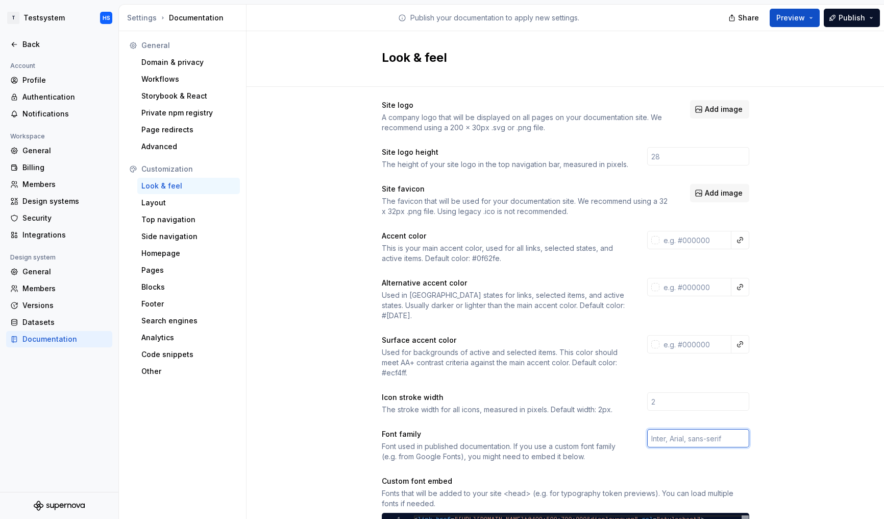
scroll to position [0, 0]
